Goal: Task Accomplishment & Management: Manage account settings

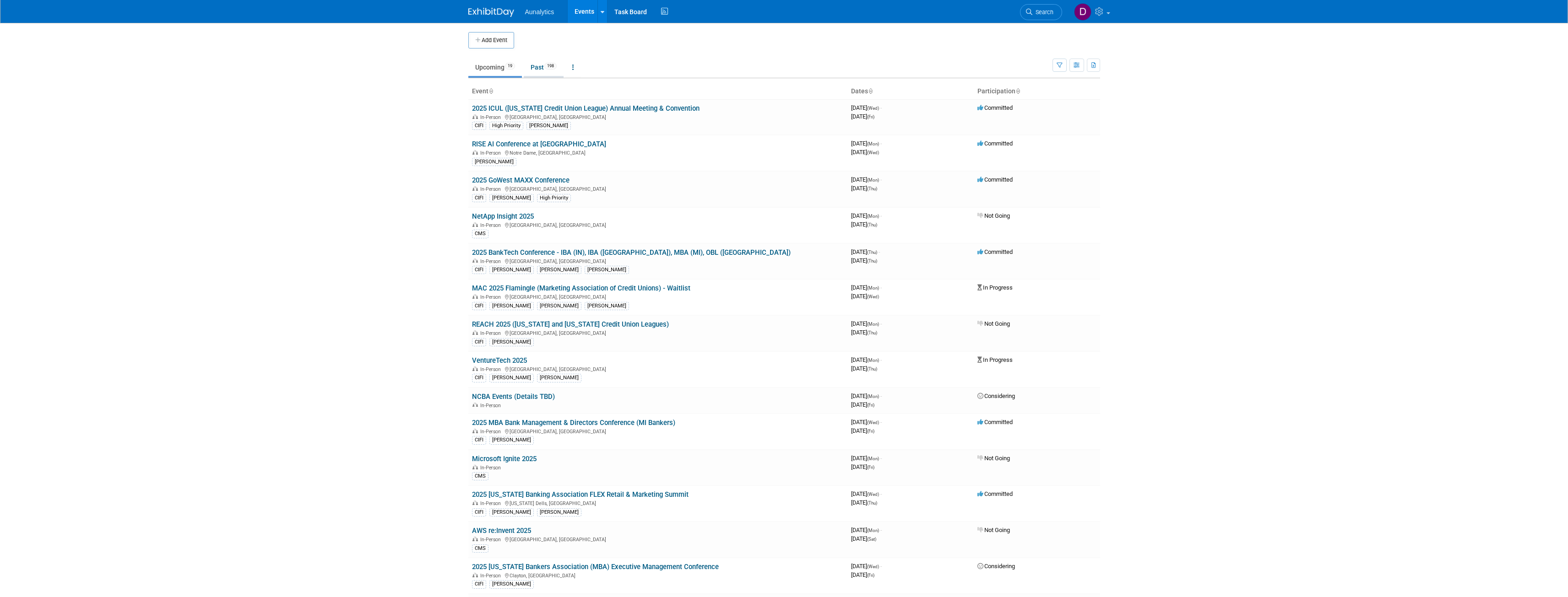
click at [539, 65] on link "Past 198" at bounding box center [543, 67] width 40 height 18
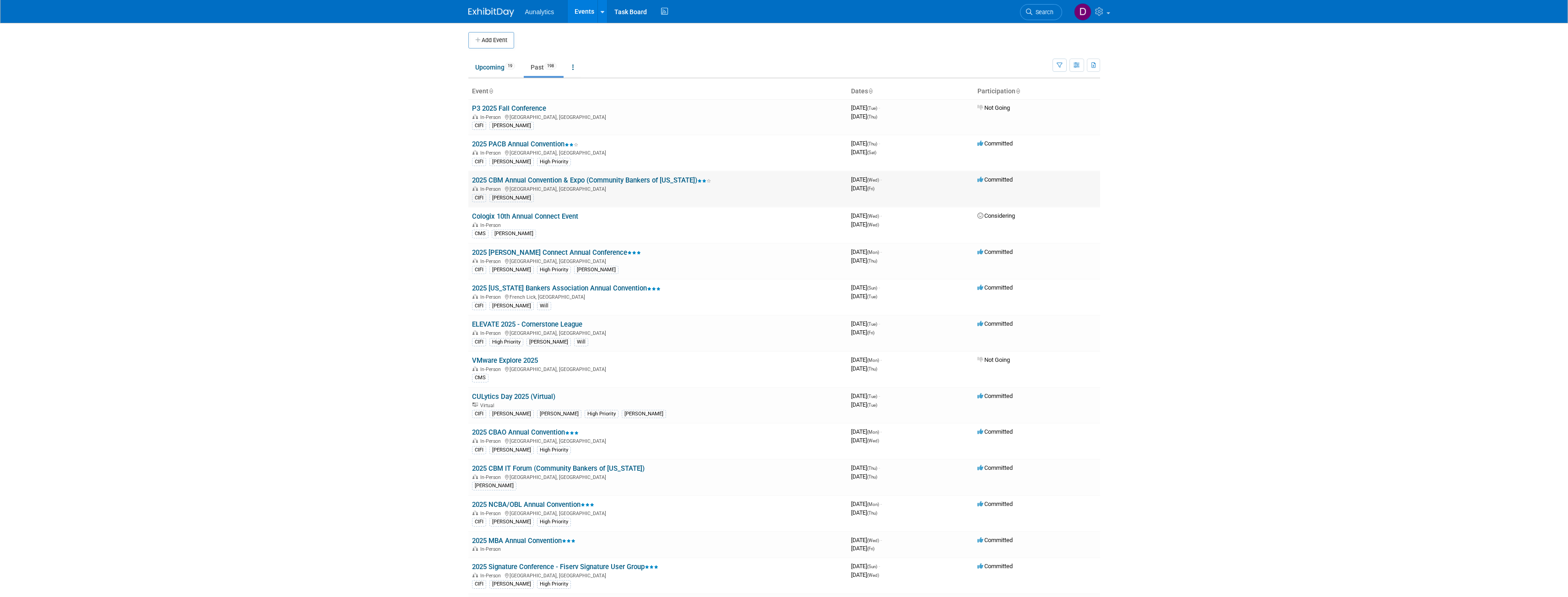
click at [615, 179] on link "2025 CBM Annual Convention & Expo (Community Bankers of [US_STATE])" at bounding box center [591, 180] width 239 height 8
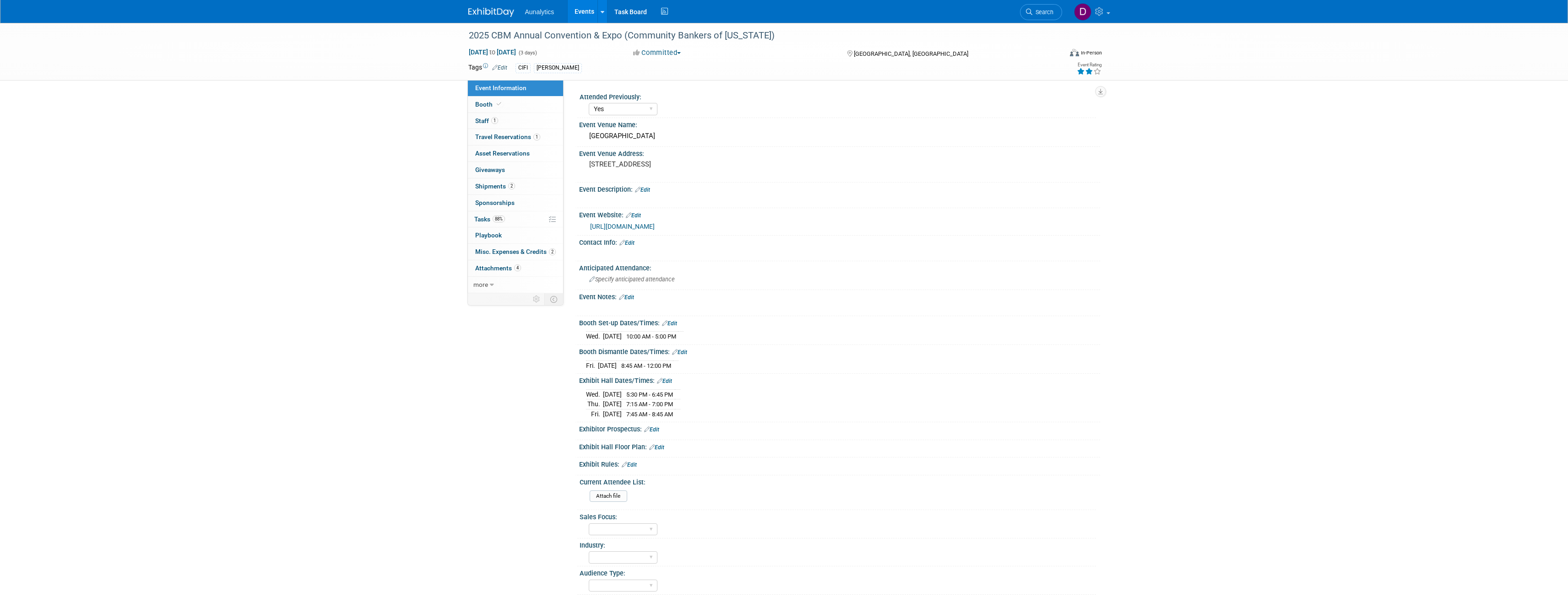
select select "Yes"
click at [503, 252] on span "Misc. Expenses & Credits 2" at bounding box center [515, 252] width 81 height 8
